Goal: Task Accomplishment & Management: Complete application form

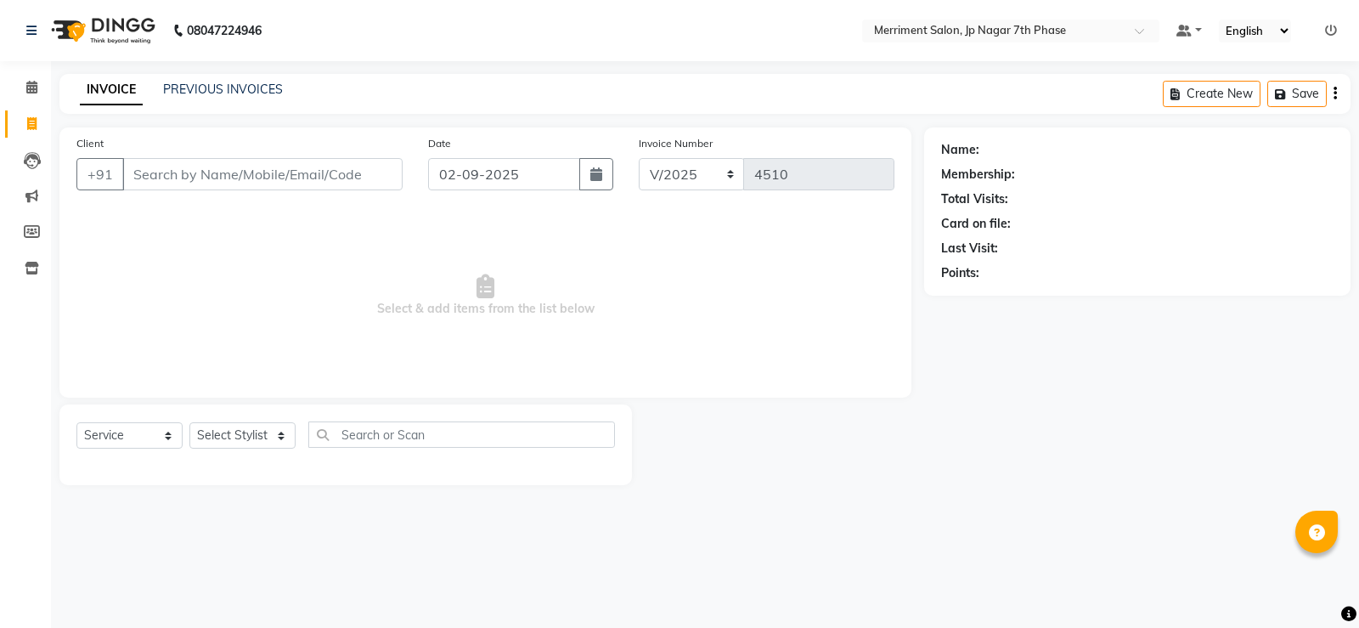
select select "service"
click at [247, 93] on link "PREVIOUS INVOICES" at bounding box center [223, 89] width 120 height 15
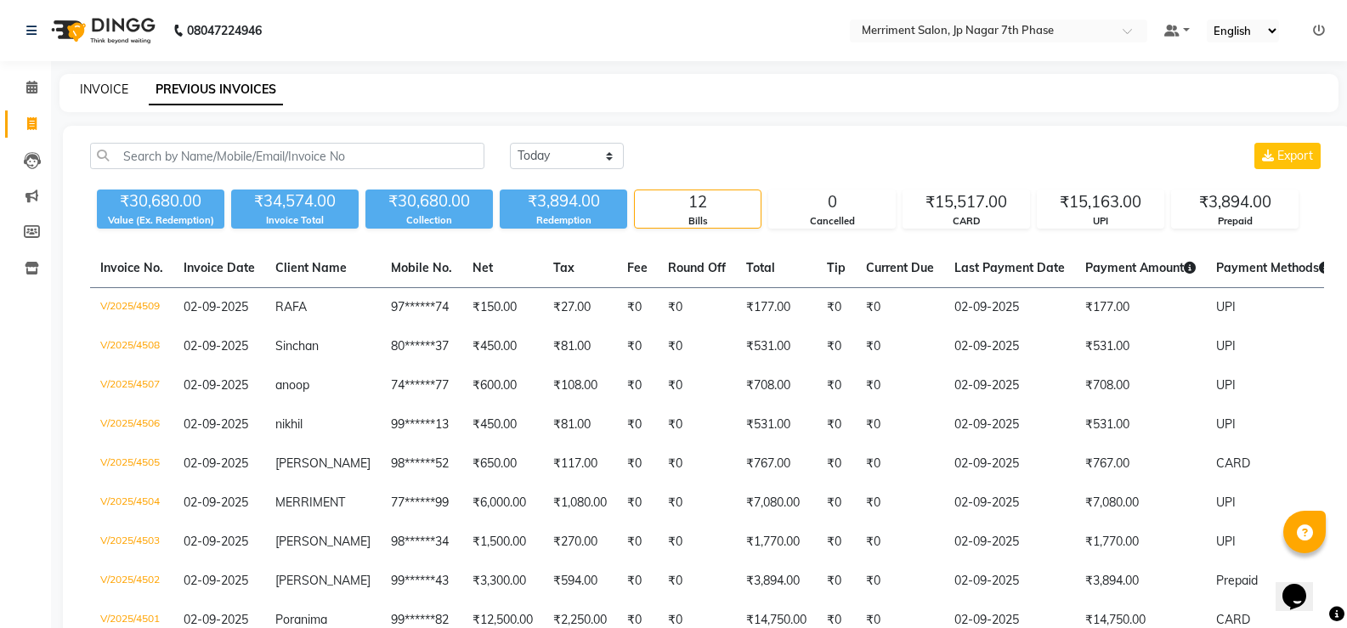
click at [100, 87] on link "INVOICE" at bounding box center [104, 89] width 48 height 15
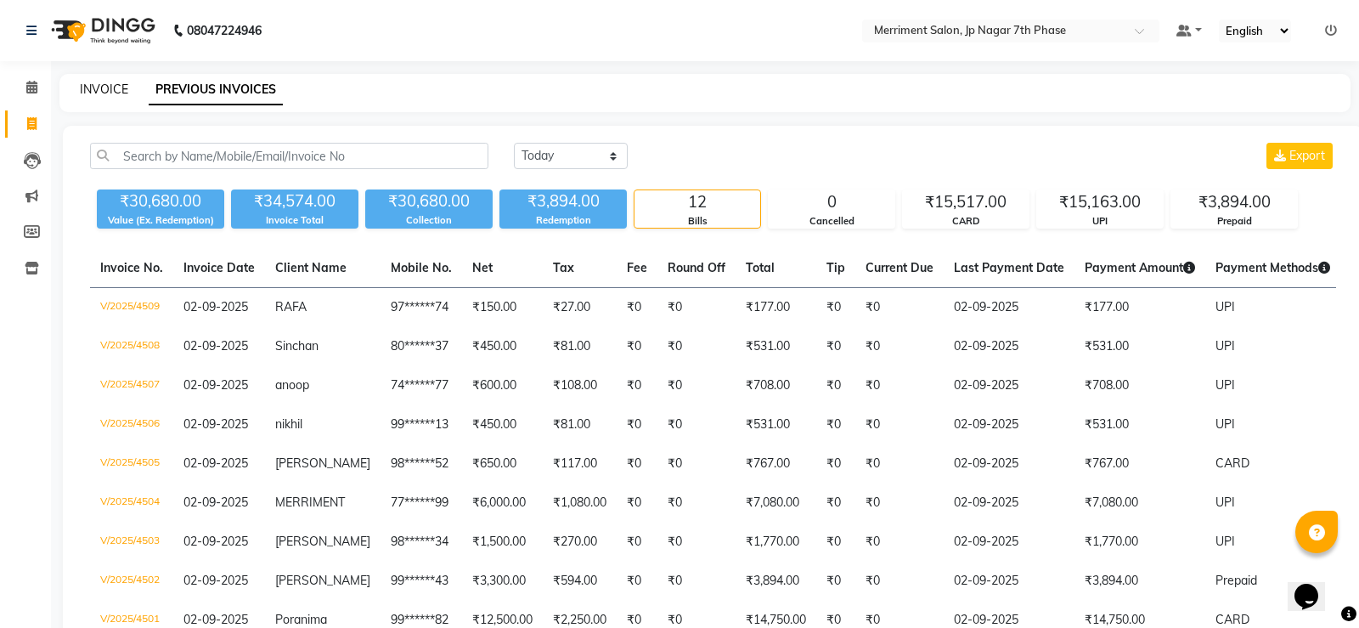
select select "service"
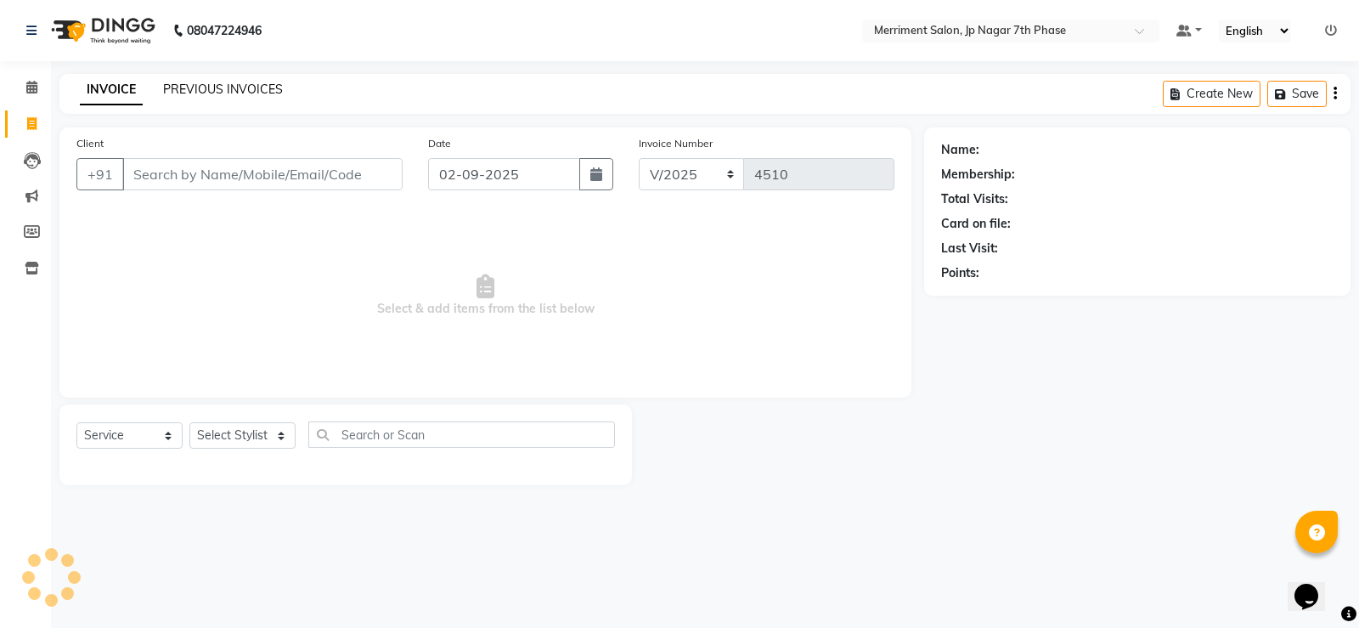
click at [223, 90] on link "PREVIOUS INVOICES" at bounding box center [223, 89] width 120 height 15
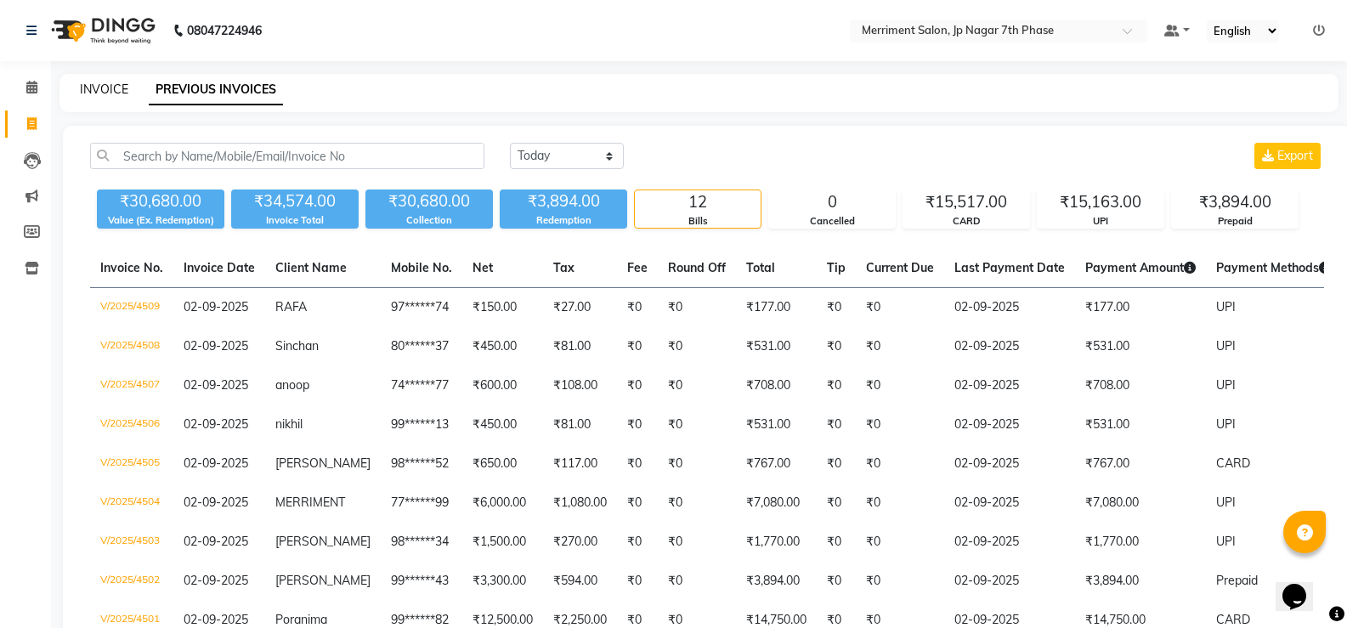
click at [88, 88] on link "INVOICE" at bounding box center [104, 89] width 48 height 15
select select "service"
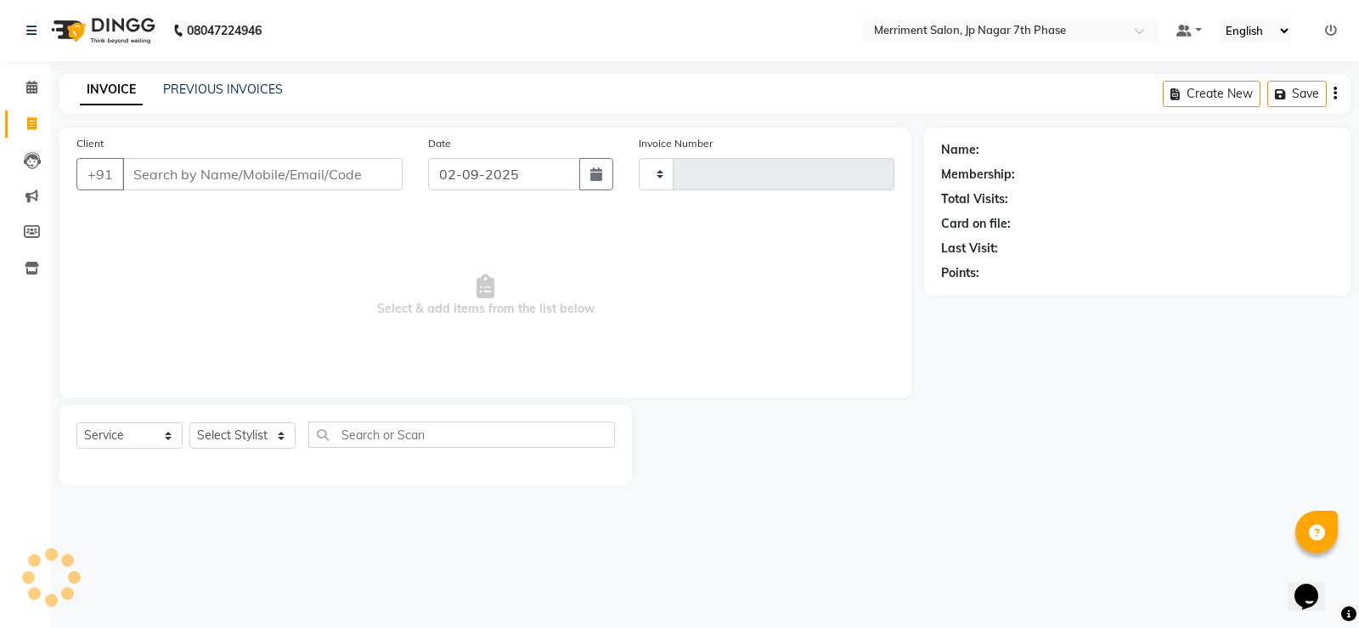
type input "4510"
select select "4110"
click at [257, 172] on input "Client" at bounding box center [262, 174] width 280 height 32
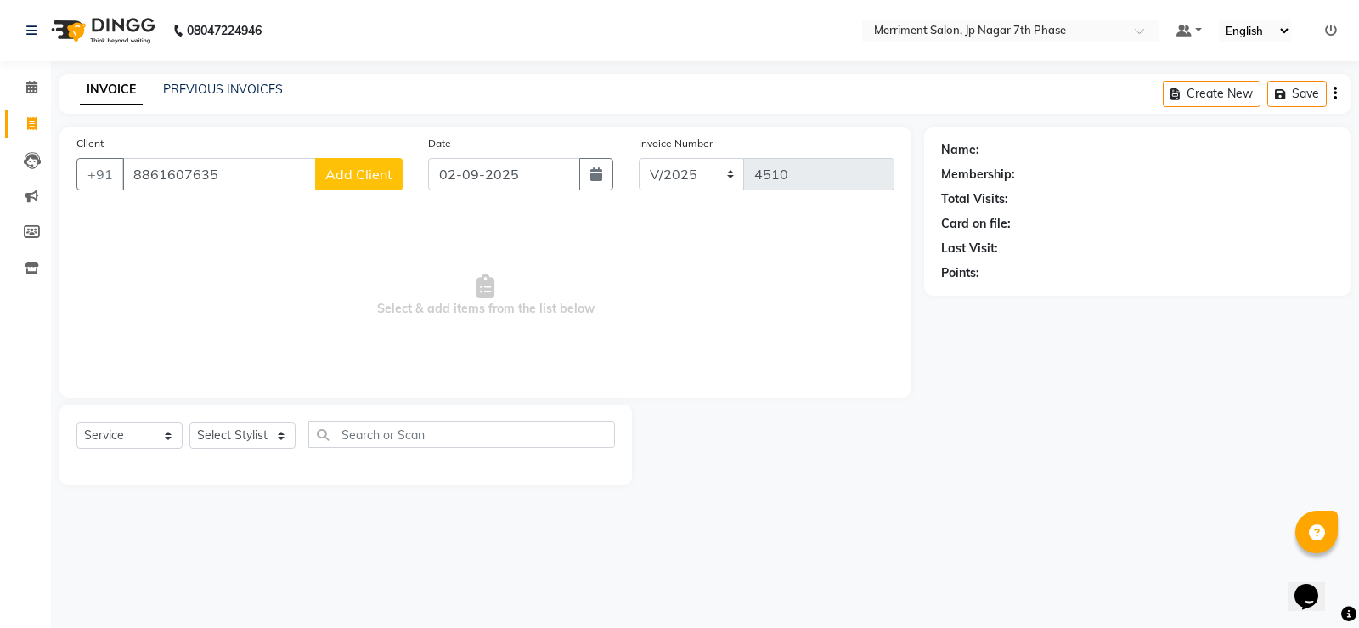
type input "8861607635"
click at [355, 186] on button "Add Client" at bounding box center [359, 174] width 88 height 32
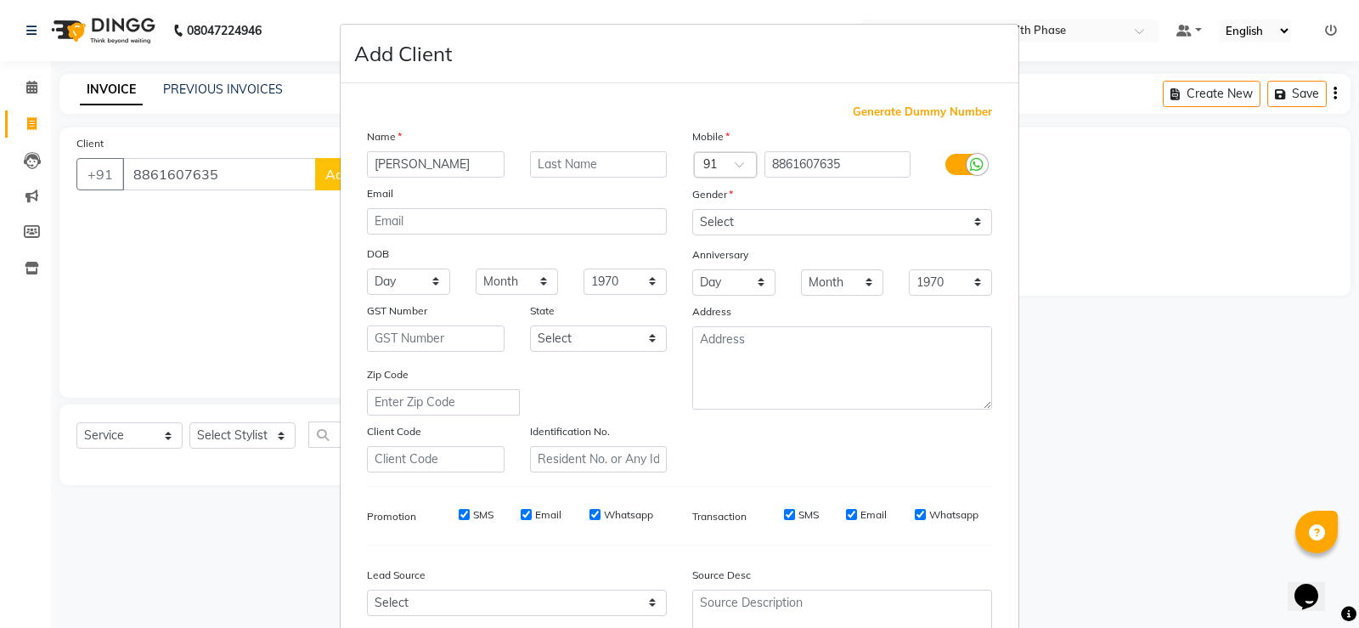
type input "[PERSON_NAME]"
drag, startPoint x: 755, startPoint y: 211, endPoint x: 756, endPoint y: 232, distance: 21.3
click at [755, 211] on select "Select [DEMOGRAPHIC_DATA] [DEMOGRAPHIC_DATA] Other Prefer Not To Say" at bounding box center [842, 222] width 300 height 26
select select "[DEMOGRAPHIC_DATA]"
click at [692, 209] on select "Select [DEMOGRAPHIC_DATA] [DEMOGRAPHIC_DATA] Other Prefer Not To Say" at bounding box center [842, 222] width 300 height 26
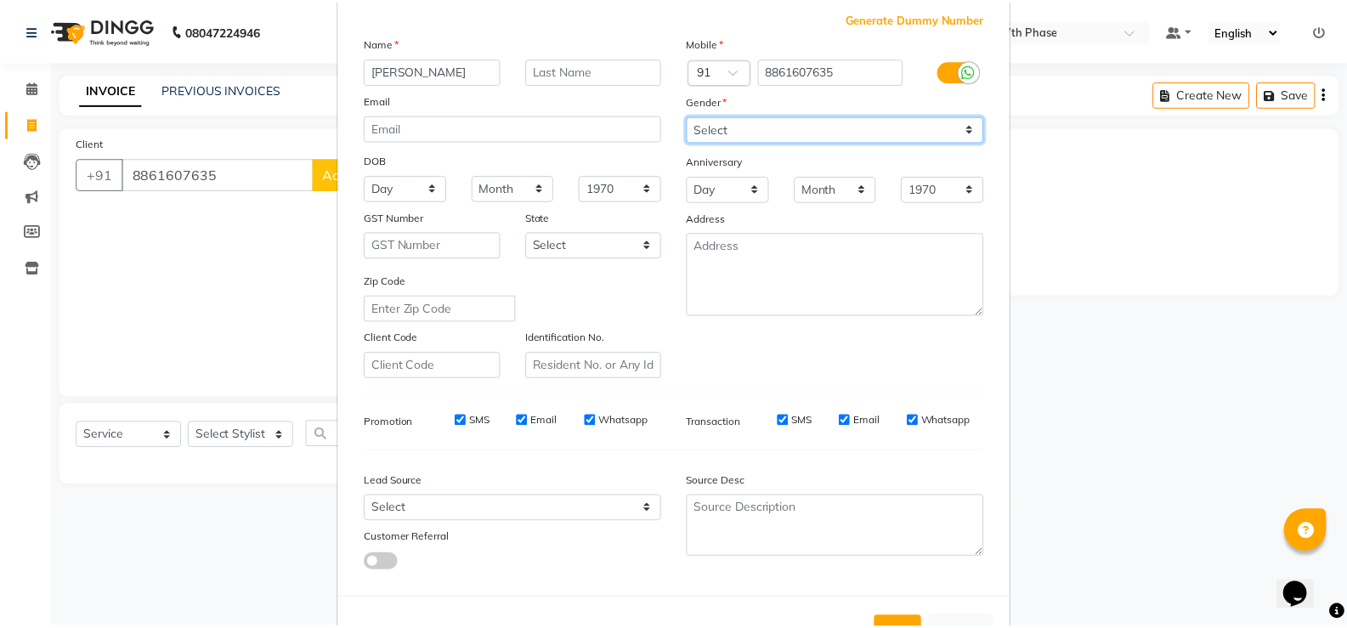
scroll to position [156, 0]
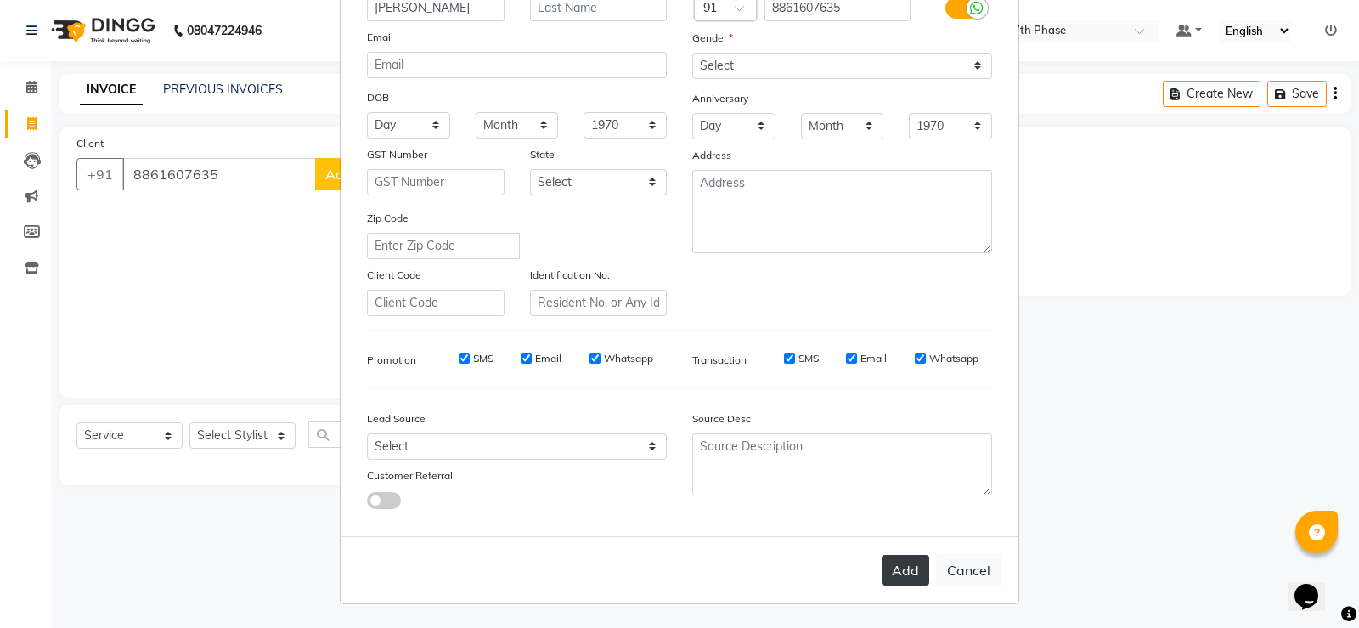
click at [918, 570] on button "Add" at bounding box center [906, 570] width 48 height 31
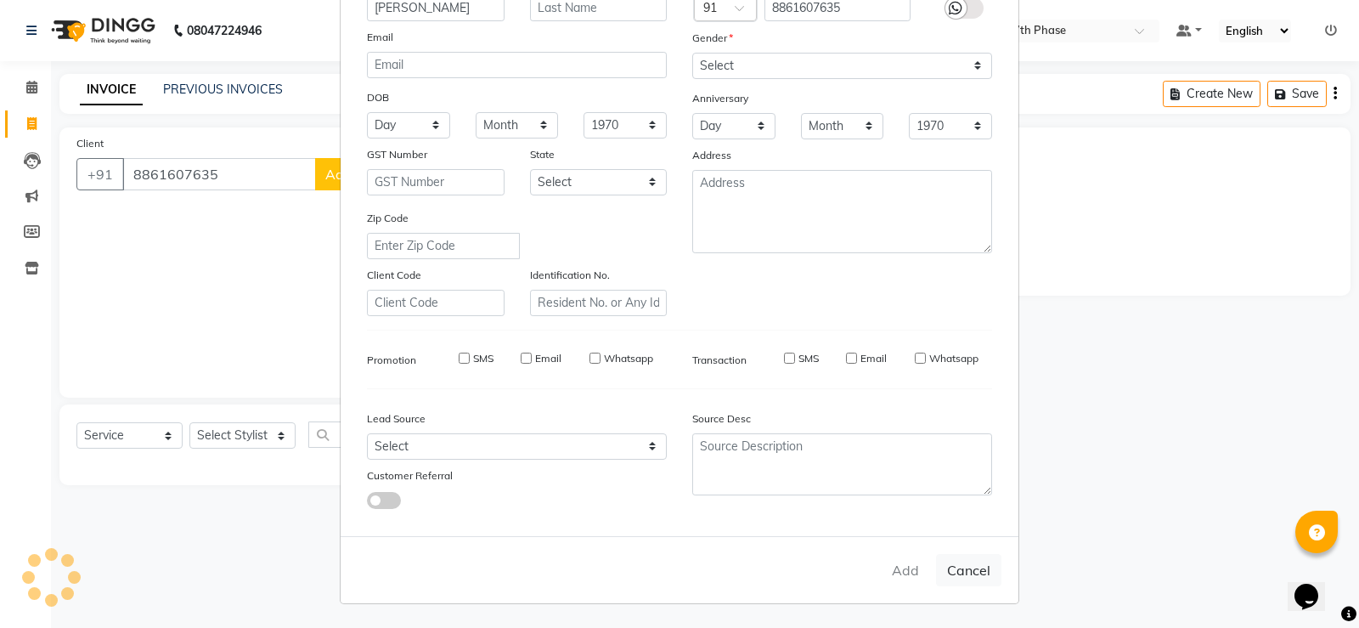
type input "88******35"
select select
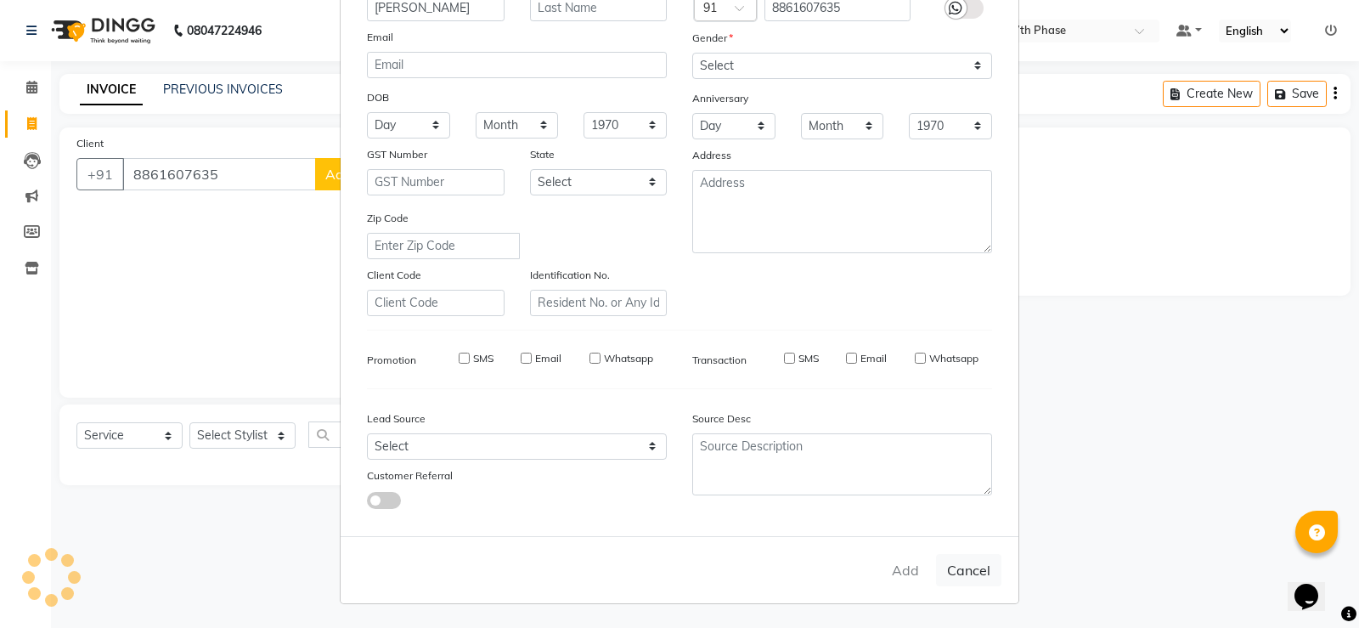
select select
checkbox input "false"
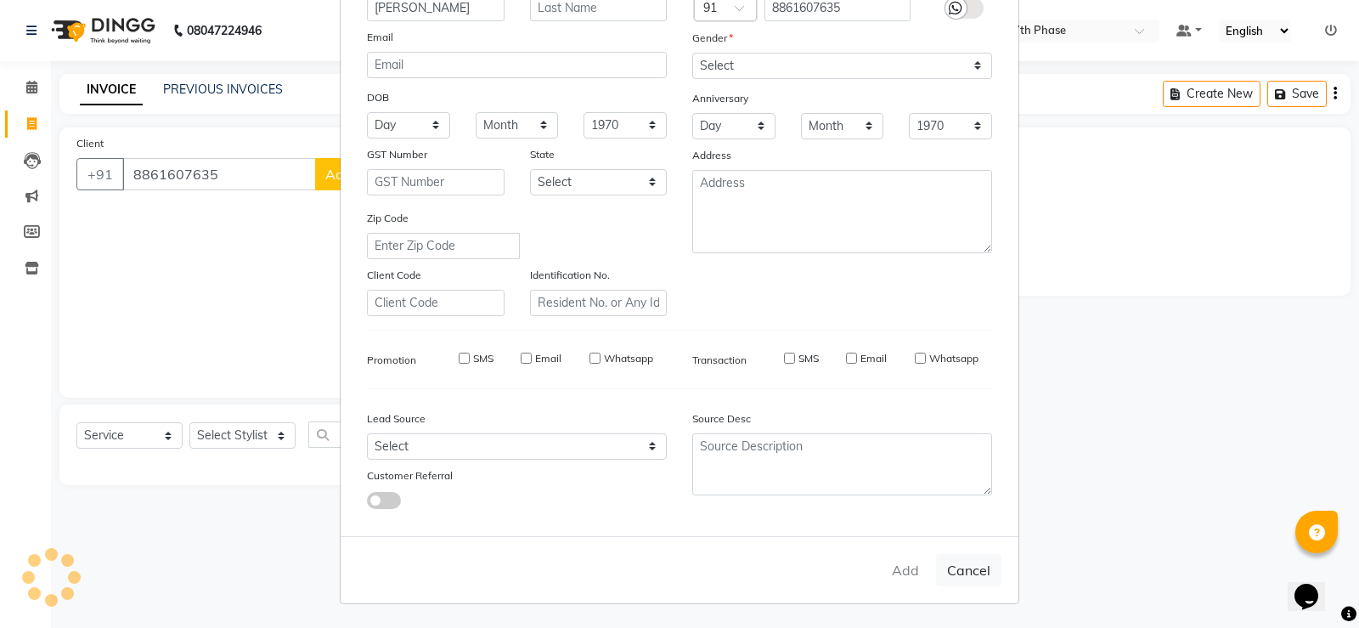
checkbox input "false"
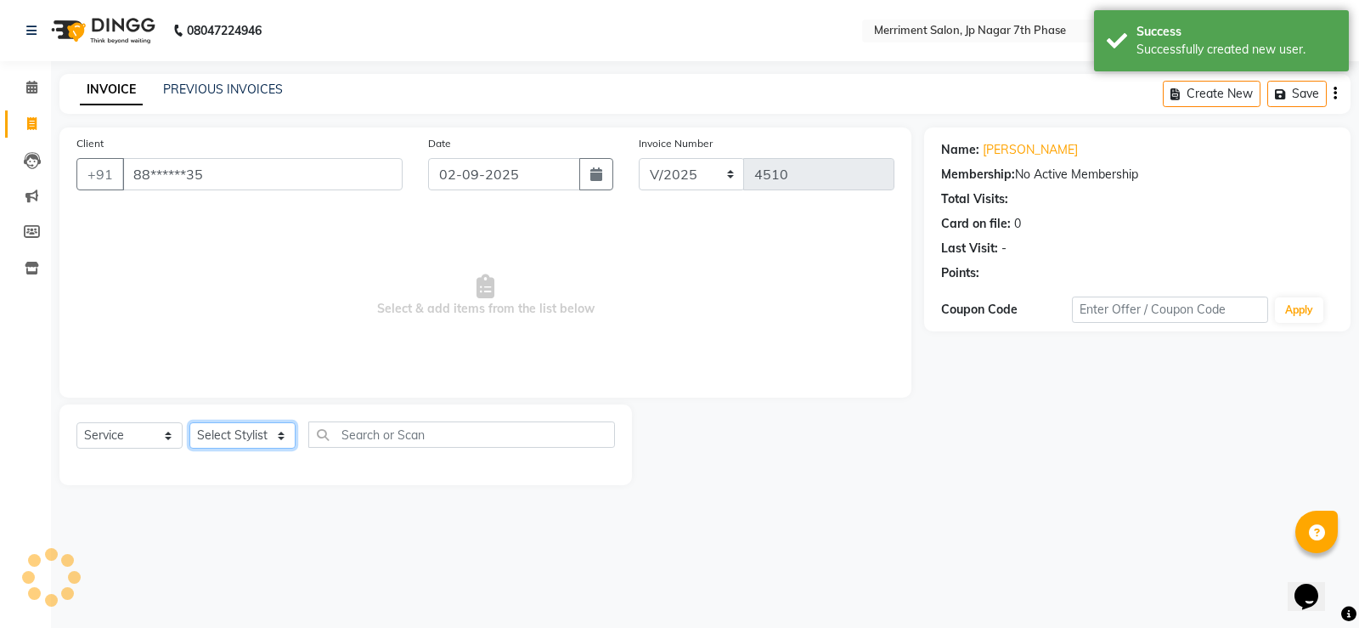
drag, startPoint x: 238, startPoint y: 436, endPoint x: 236, endPoint y: 424, distance: 12.0
click at [238, 436] on select "Select Stylist Chiru Farman likha naho [PERSON_NAME] [PERSON_NAME] [PERSON_NAME…" at bounding box center [242, 435] width 106 height 26
select select "72476"
click at [189, 422] on select "Select Stylist Chiru Farman likha naho [PERSON_NAME] [PERSON_NAME] [PERSON_NAME…" at bounding box center [242, 435] width 106 height 26
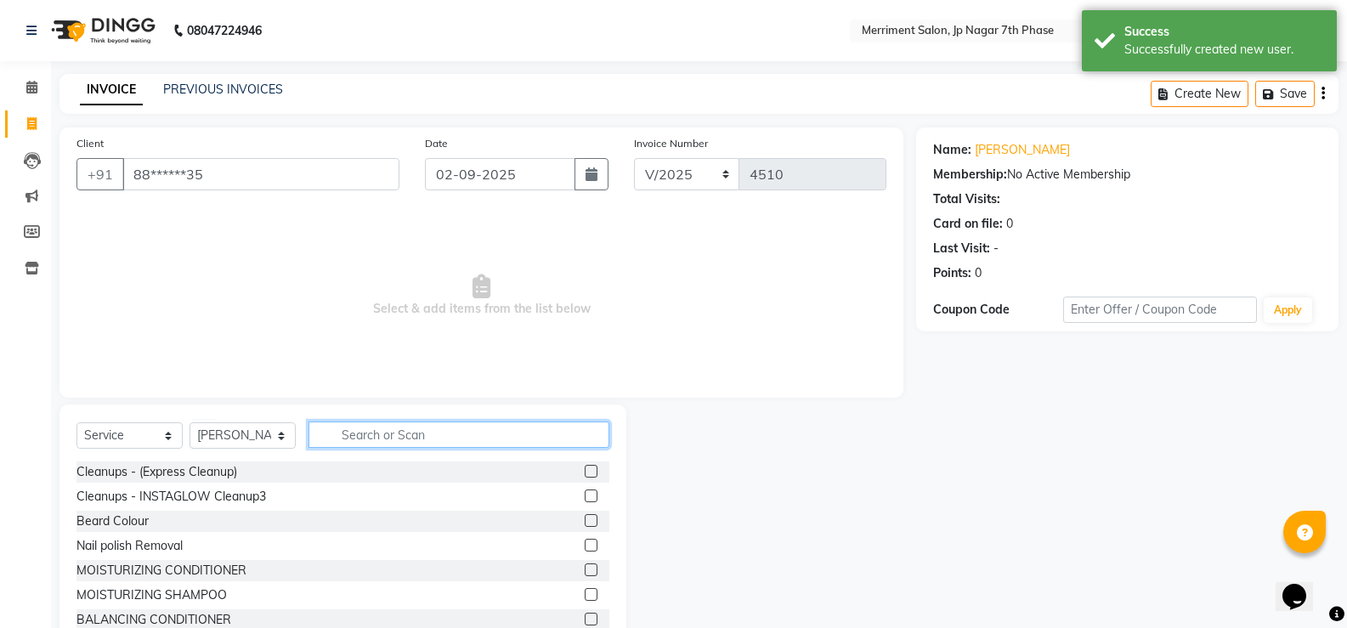
click at [380, 426] on input "text" at bounding box center [458, 434] width 301 height 26
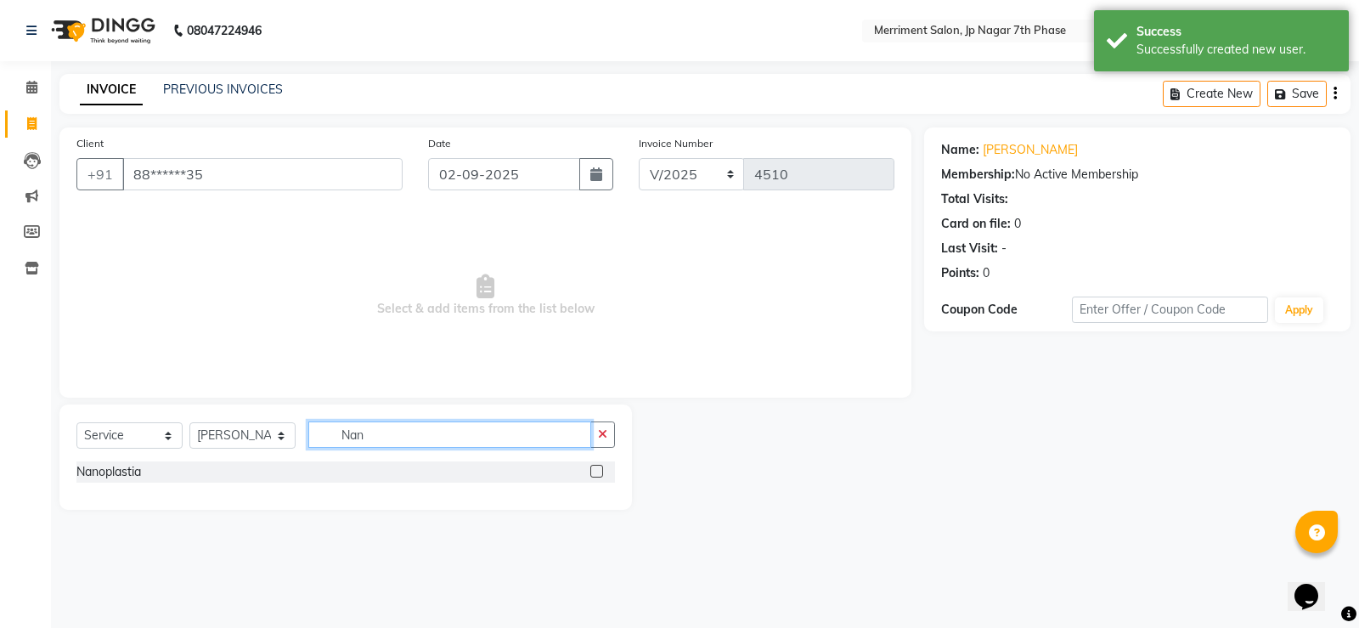
type input "Nan"
click at [593, 473] on label at bounding box center [596, 471] width 13 height 13
click at [593, 473] on input "checkbox" at bounding box center [595, 471] width 11 height 11
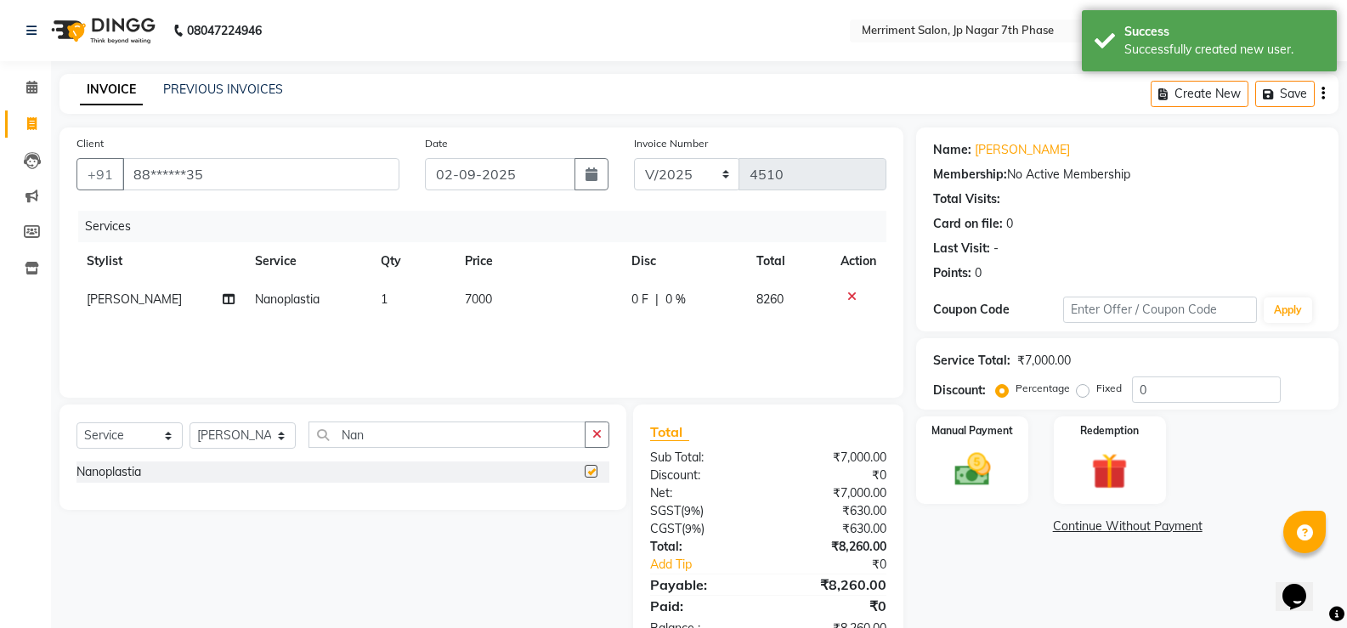
checkbox input "false"
click at [487, 293] on span "7000" at bounding box center [478, 298] width 27 height 15
select select "72476"
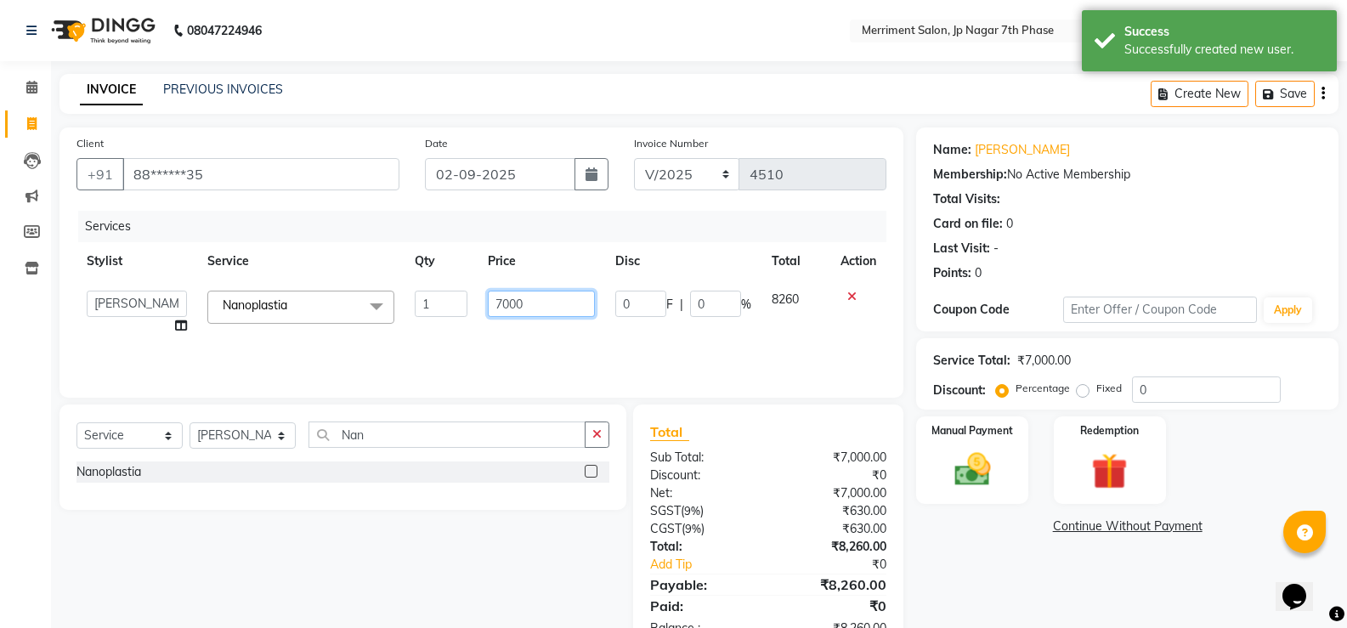
click at [558, 302] on input "7000" at bounding box center [541, 304] width 106 height 26
type input "7"
type input "8000"
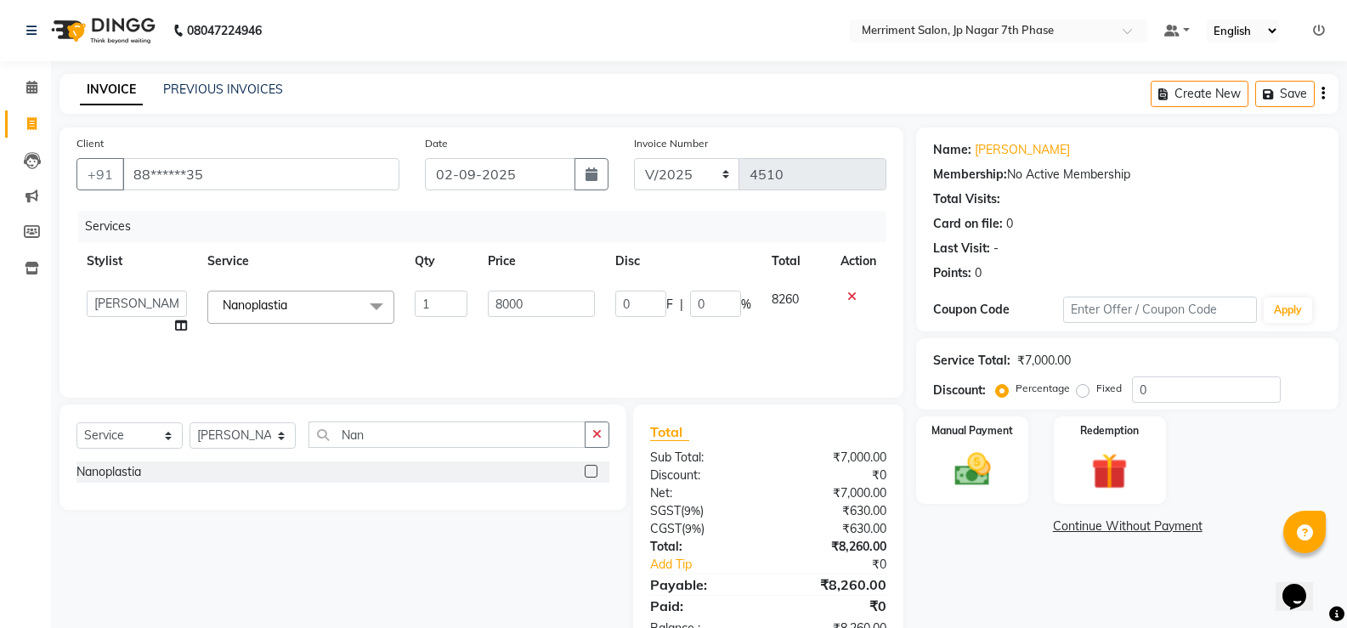
click at [460, 330] on div "Services Stylist Service Qty Price Disc Total Action Chiru Farman likha naho [P…" at bounding box center [481, 296] width 810 height 170
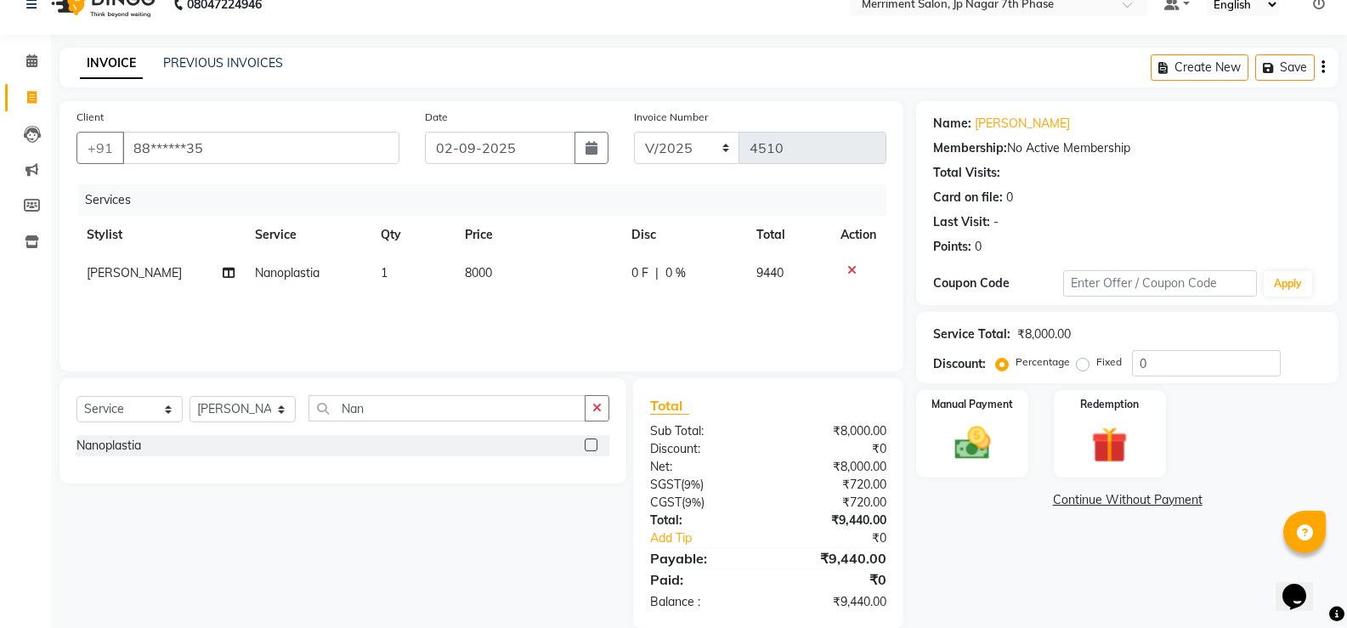
scroll to position [52, 0]
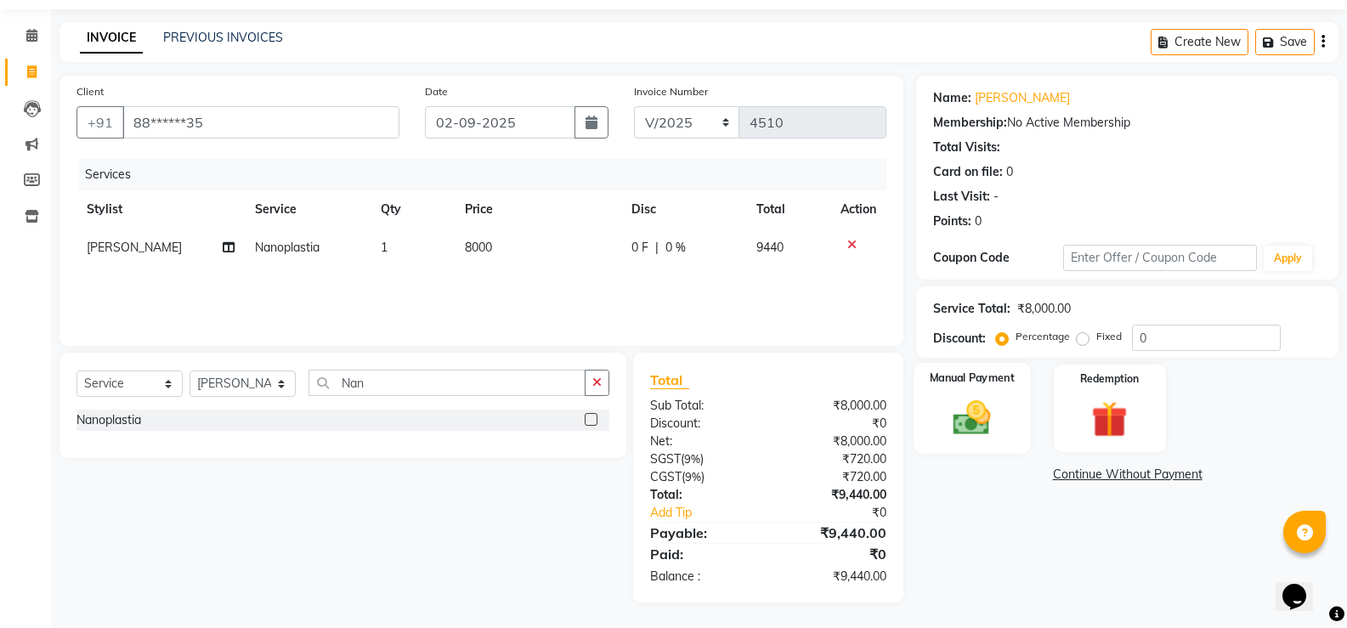
click at [991, 415] on img at bounding box center [971, 417] width 60 height 43
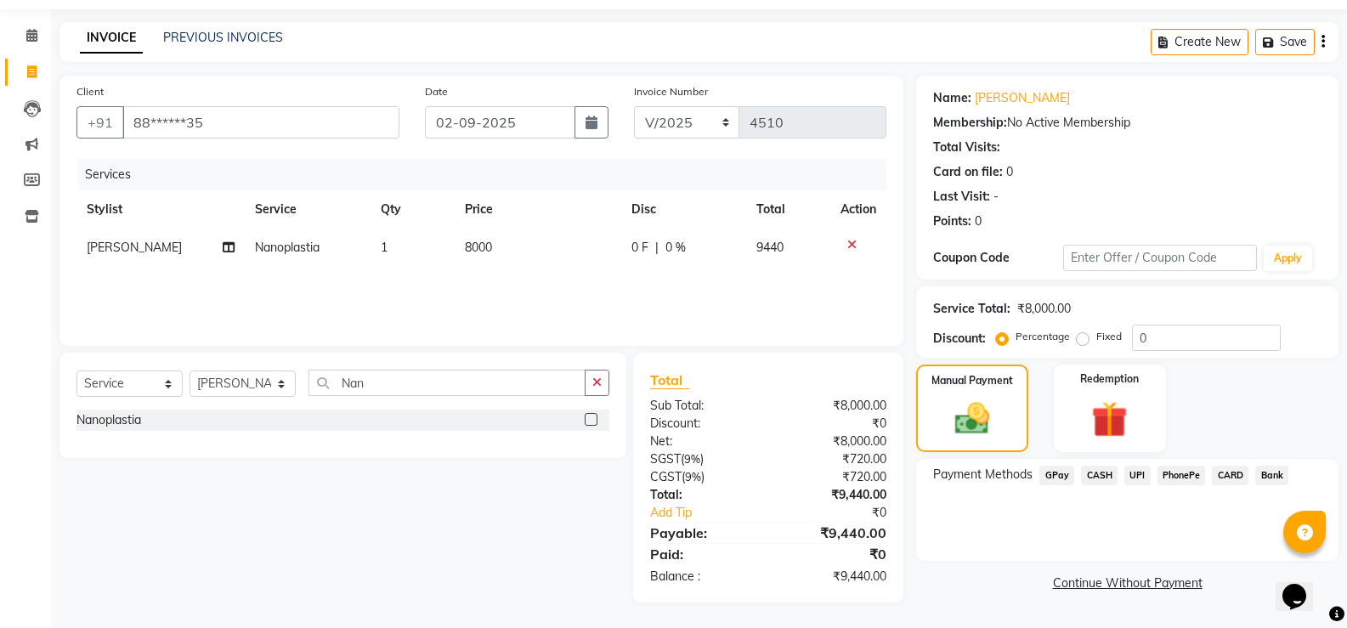
click at [1143, 474] on span "UPI" at bounding box center [1137, 476] width 26 height 20
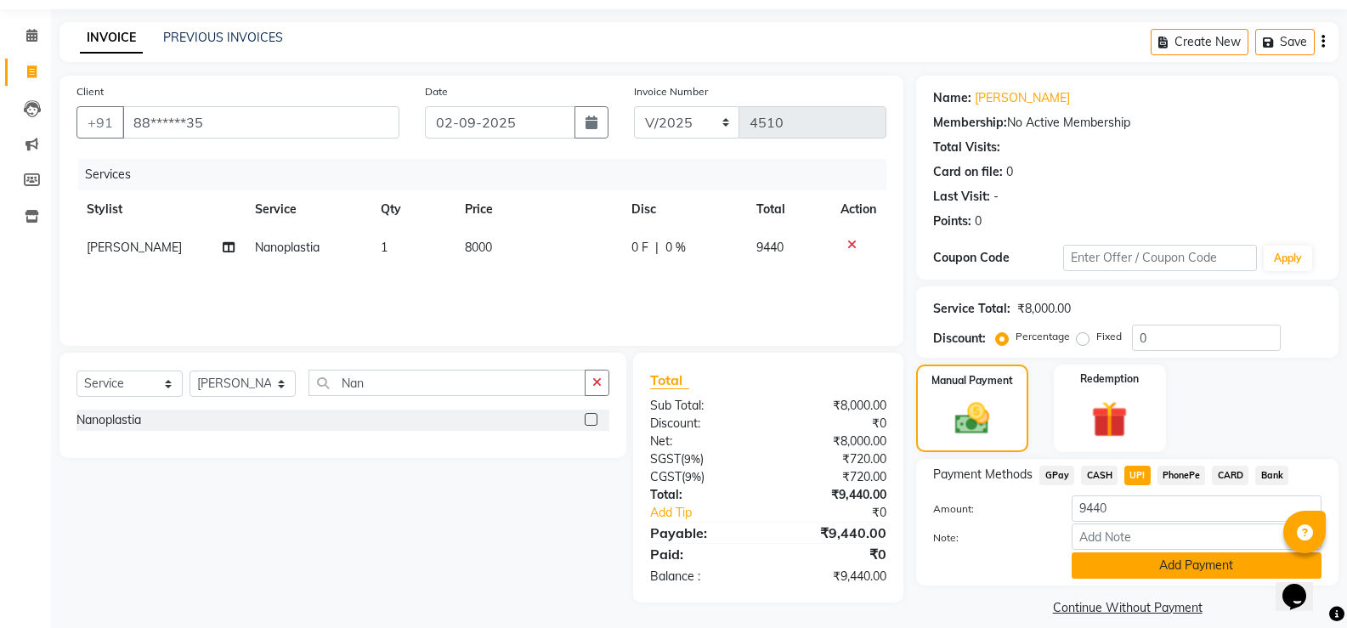
click at [1200, 573] on button "Add Payment" at bounding box center [1196, 565] width 250 height 26
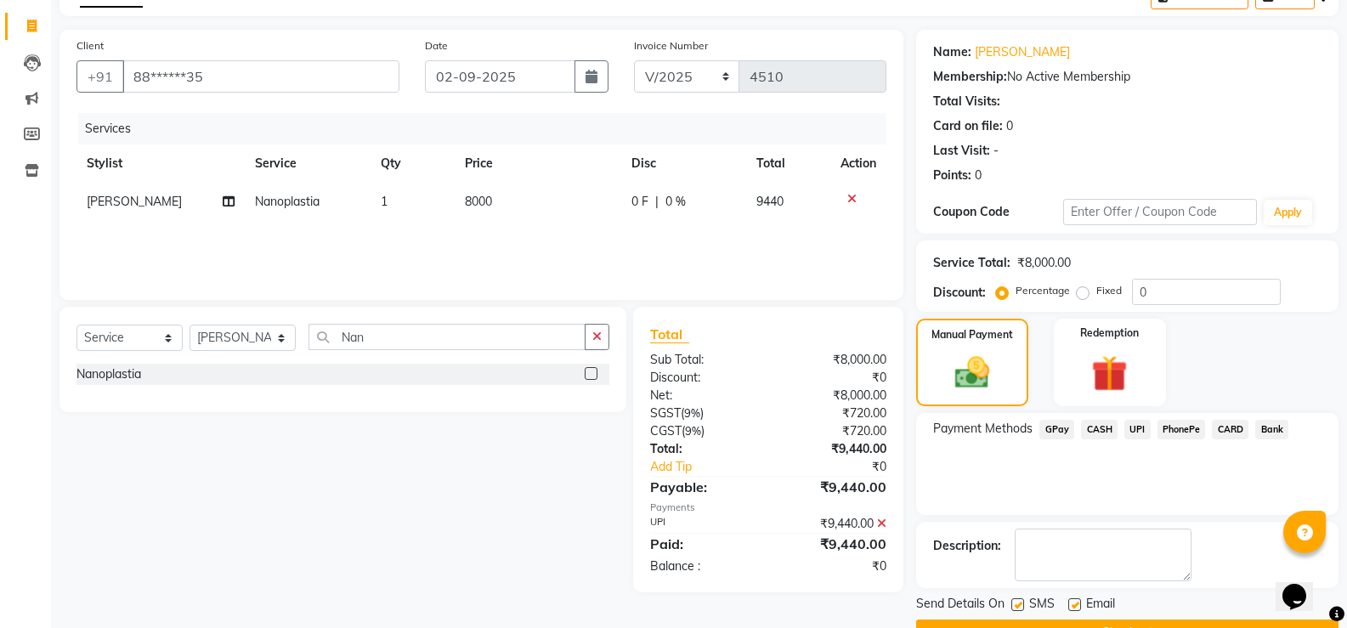
scroll to position [141, 0]
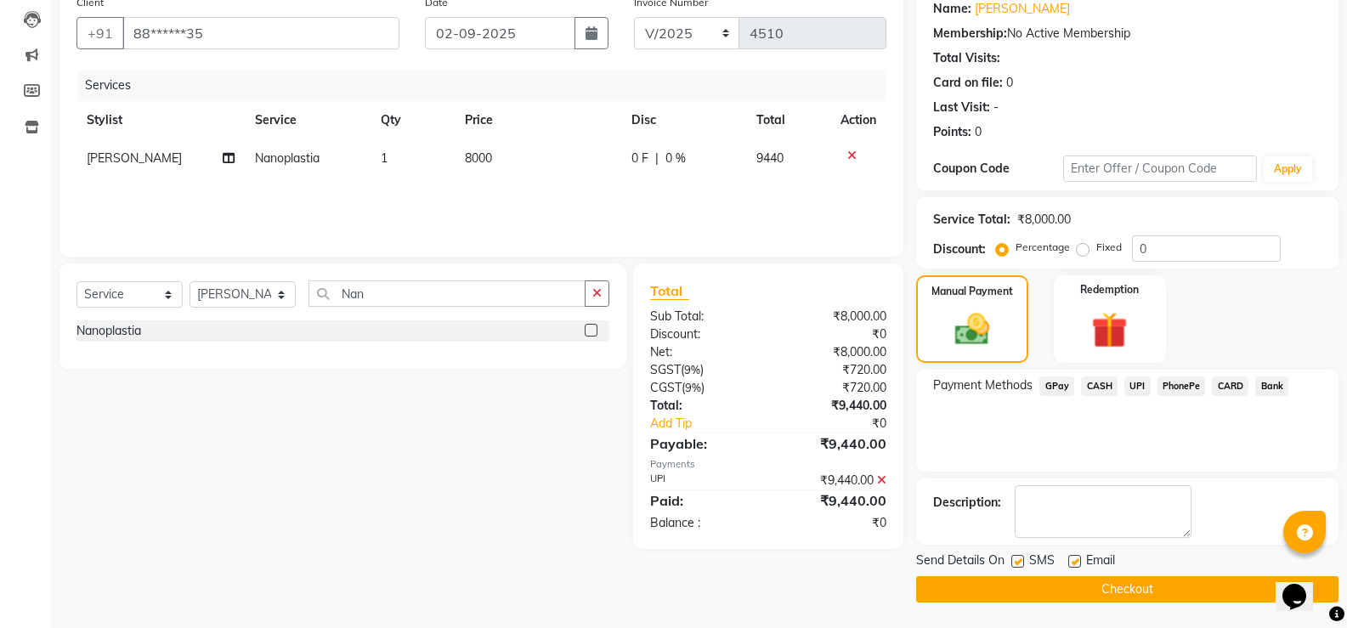
click at [1132, 591] on button "Checkout" at bounding box center [1127, 589] width 422 height 26
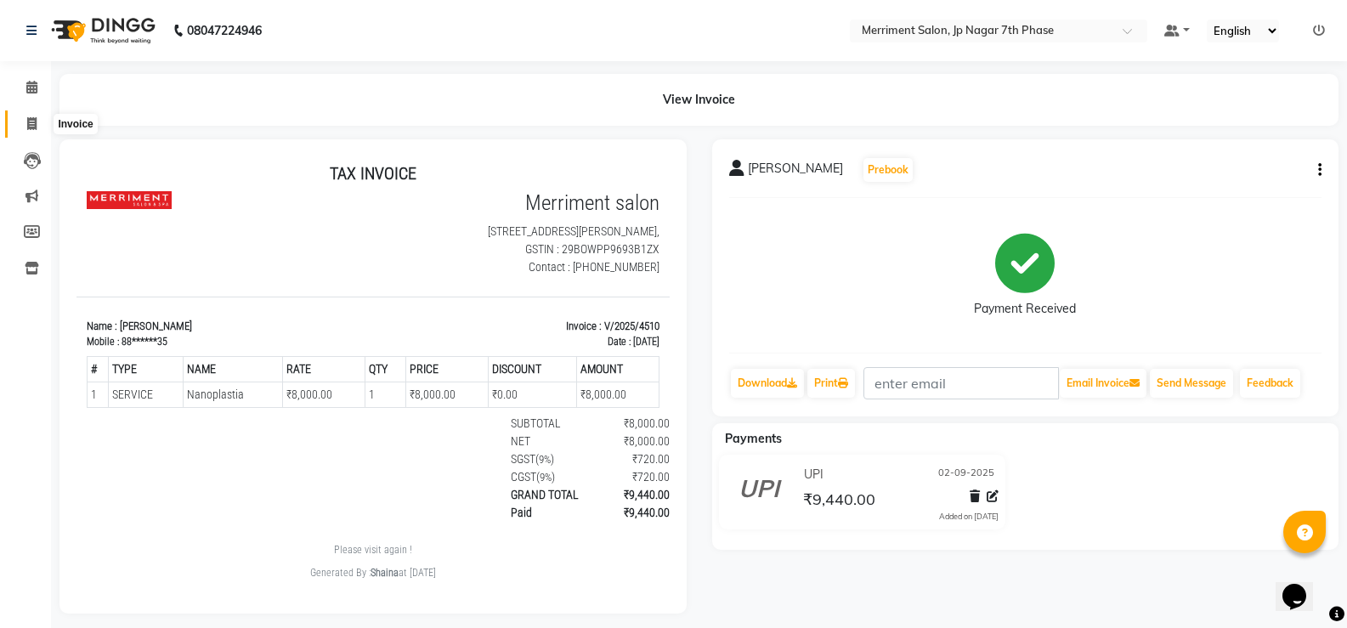
click at [32, 117] on icon at bounding box center [31, 123] width 9 height 13
select select "service"
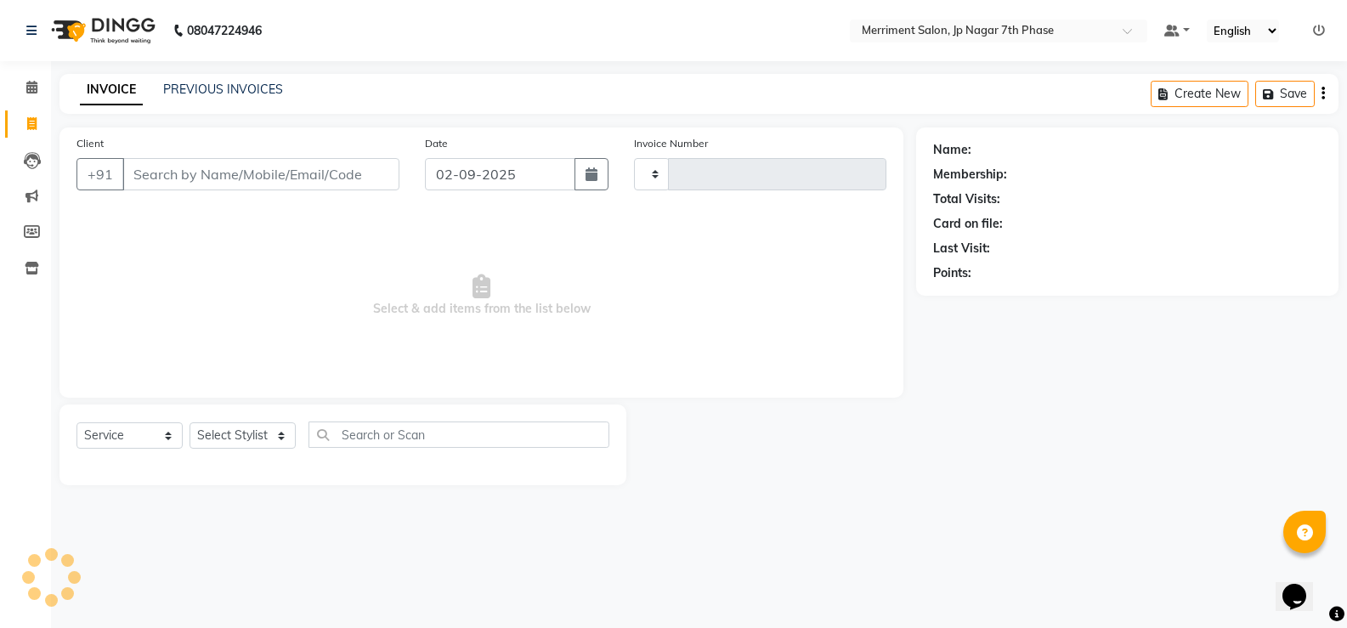
type input "4511"
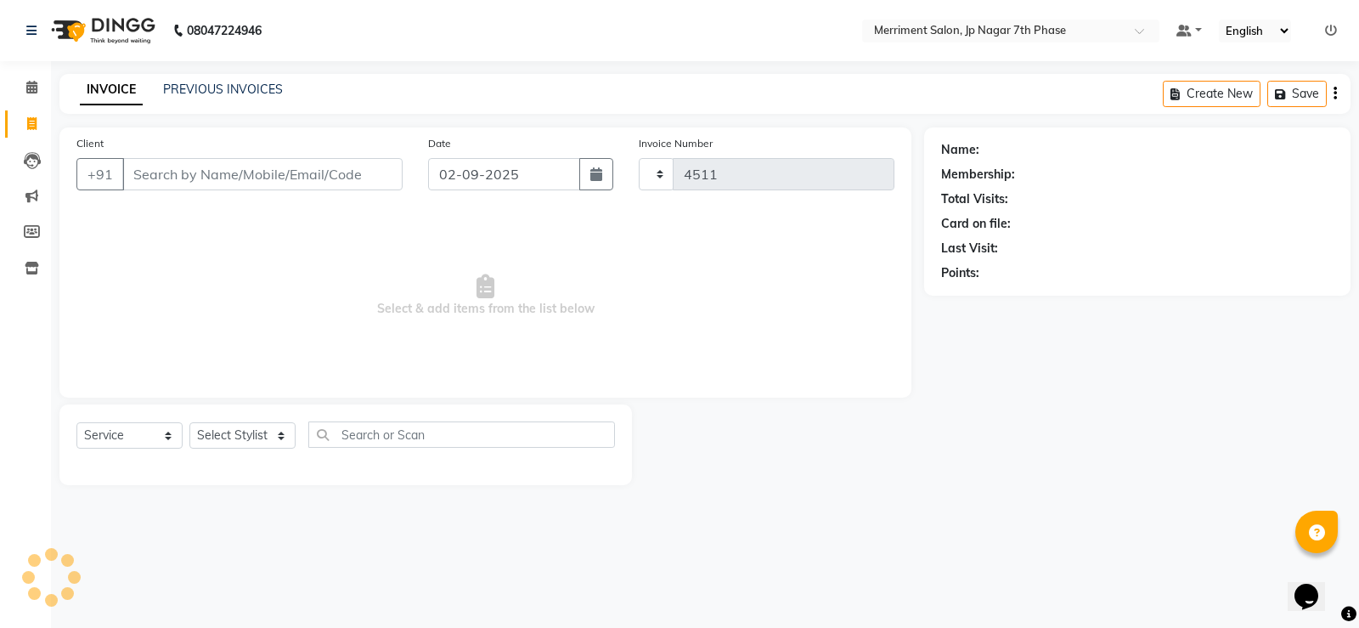
select select "4110"
click at [178, 84] on link "PREVIOUS INVOICES" at bounding box center [223, 89] width 120 height 15
